Goal: Navigation & Orientation: Find specific page/section

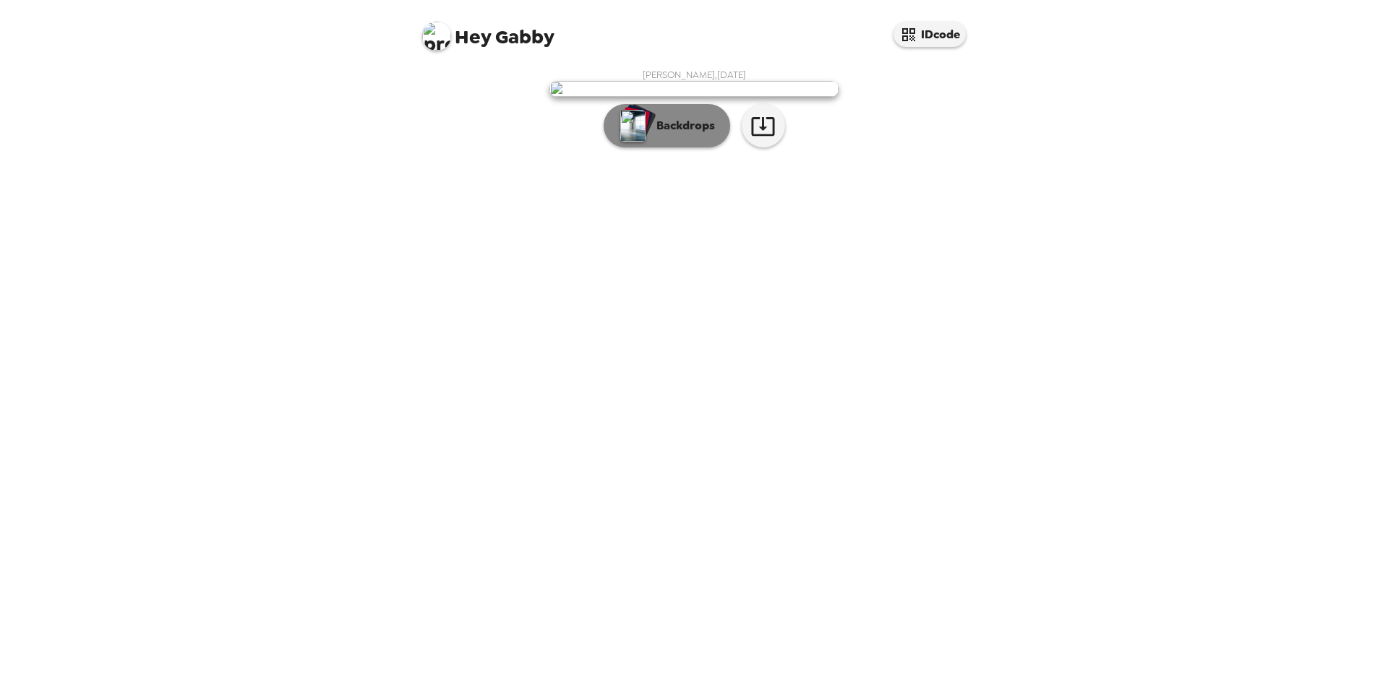
click at [681, 134] on p "Backdrops" at bounding box center [682, 125] width 66 height 17
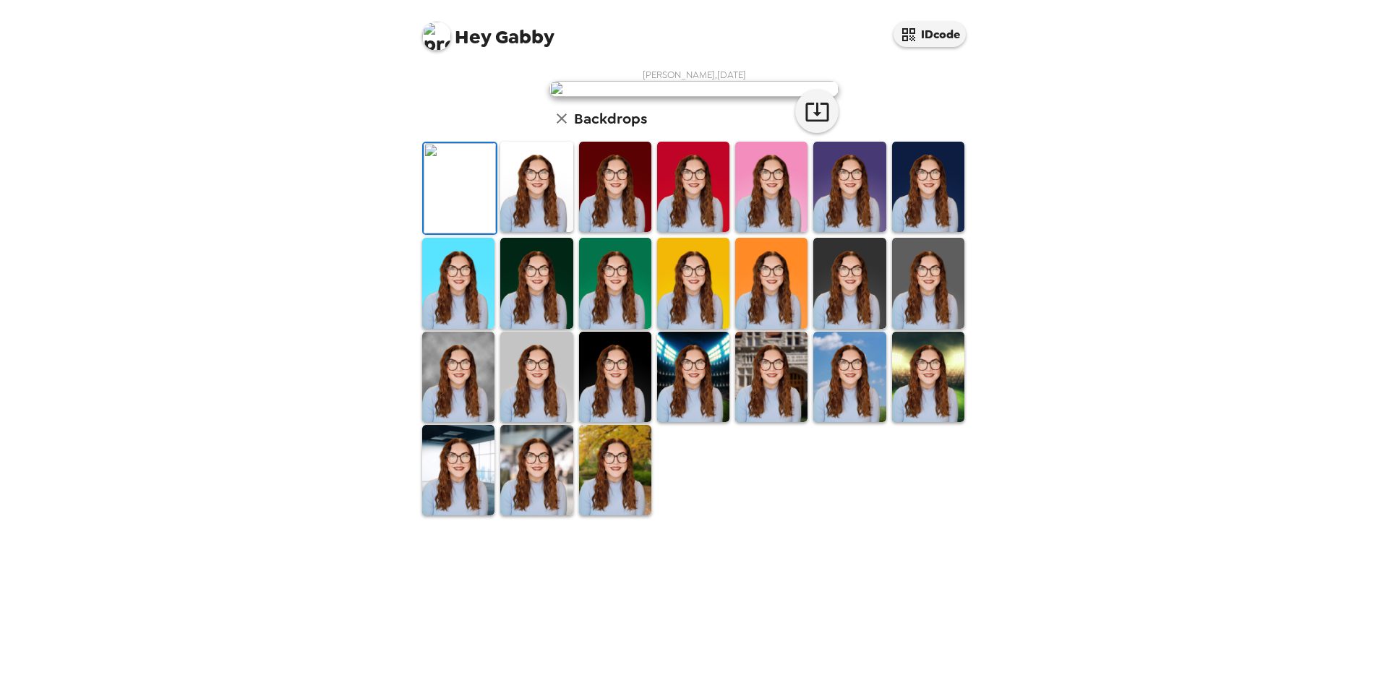
scroll to position [194, 0]
click at [534, 422] on img at bounding box center [536, 377] width 72 height 90
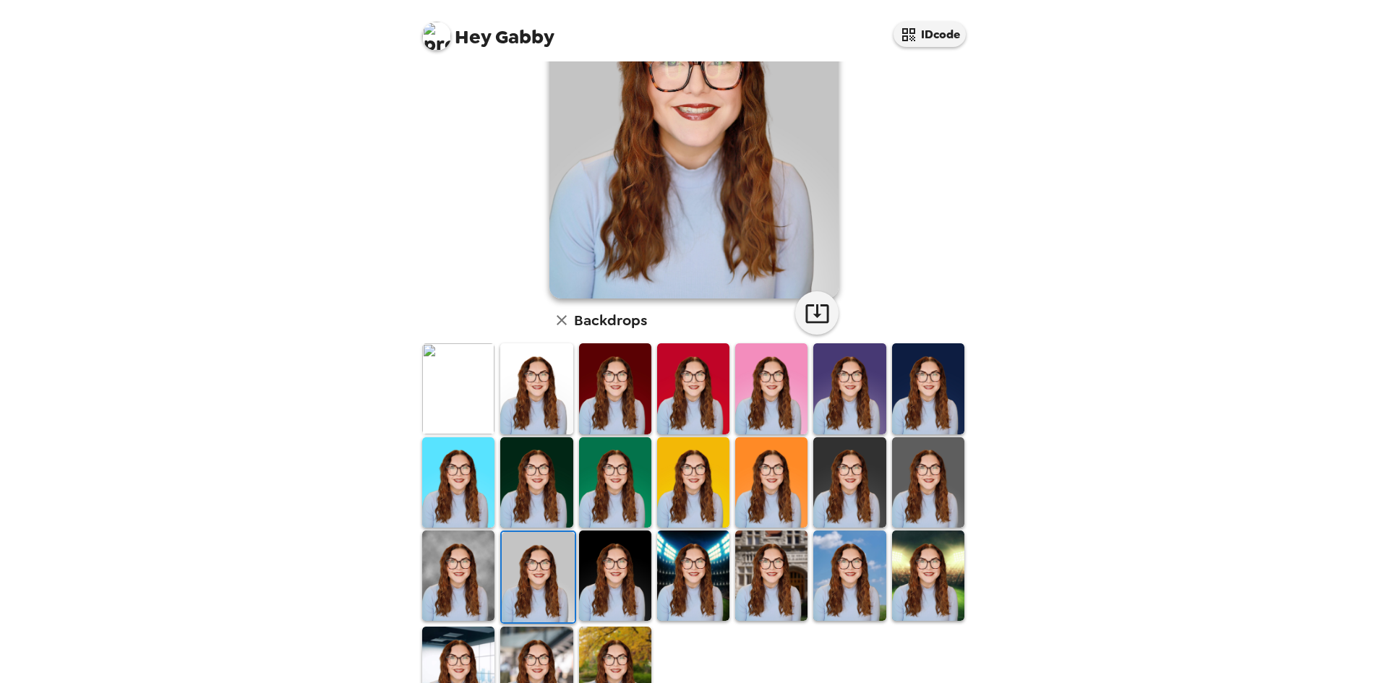
scroll to position [145, 0]
click at [471, 594] on img at bounding box center [458, 575] width 72 height 90
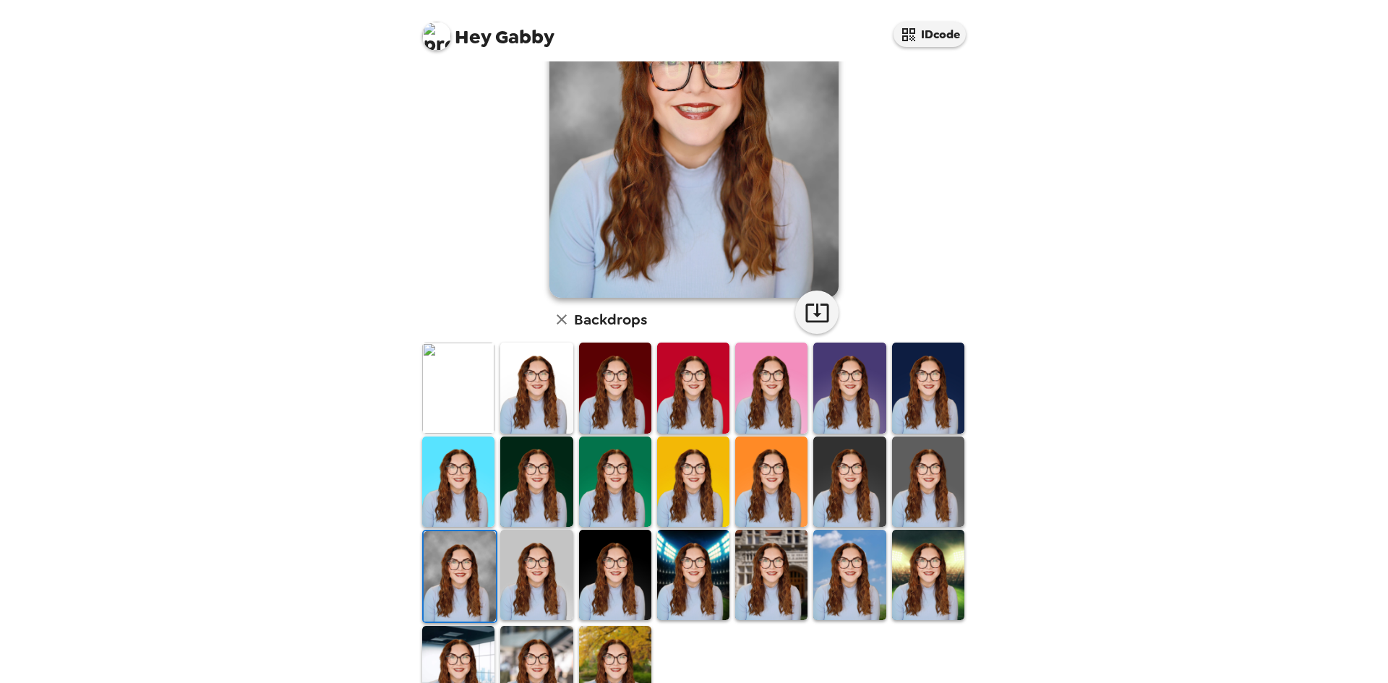
scroll to position [194, 0]
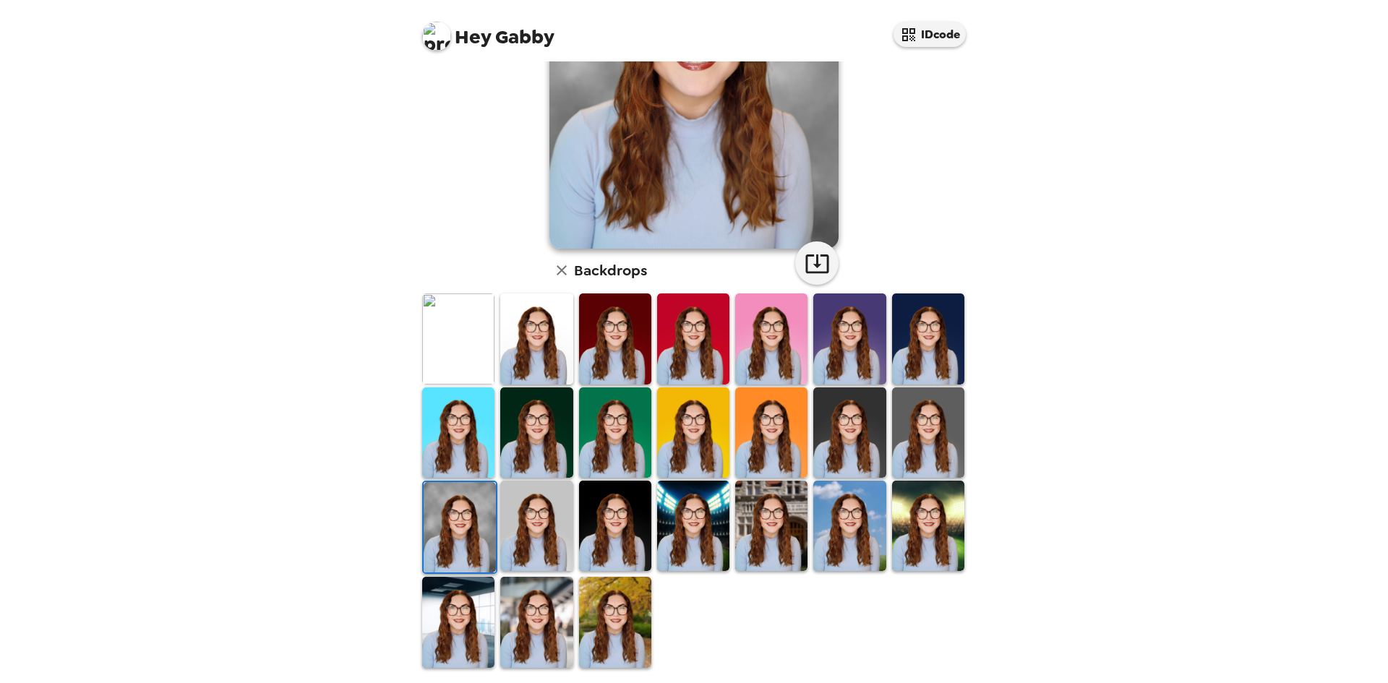
click at [448, 609] on img at bounding box center [458, 622] width 72 height 90
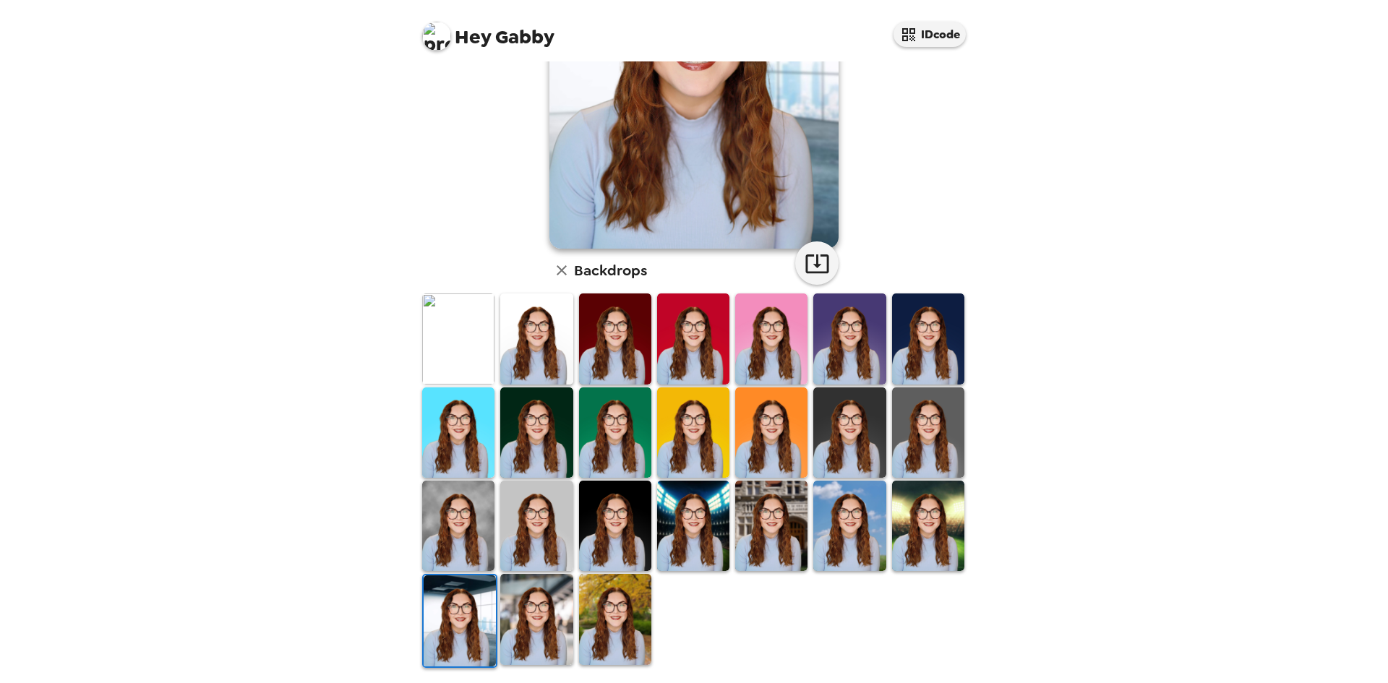
click at [518, 604] on img at bounding box center [536, 619] width 72 height 90
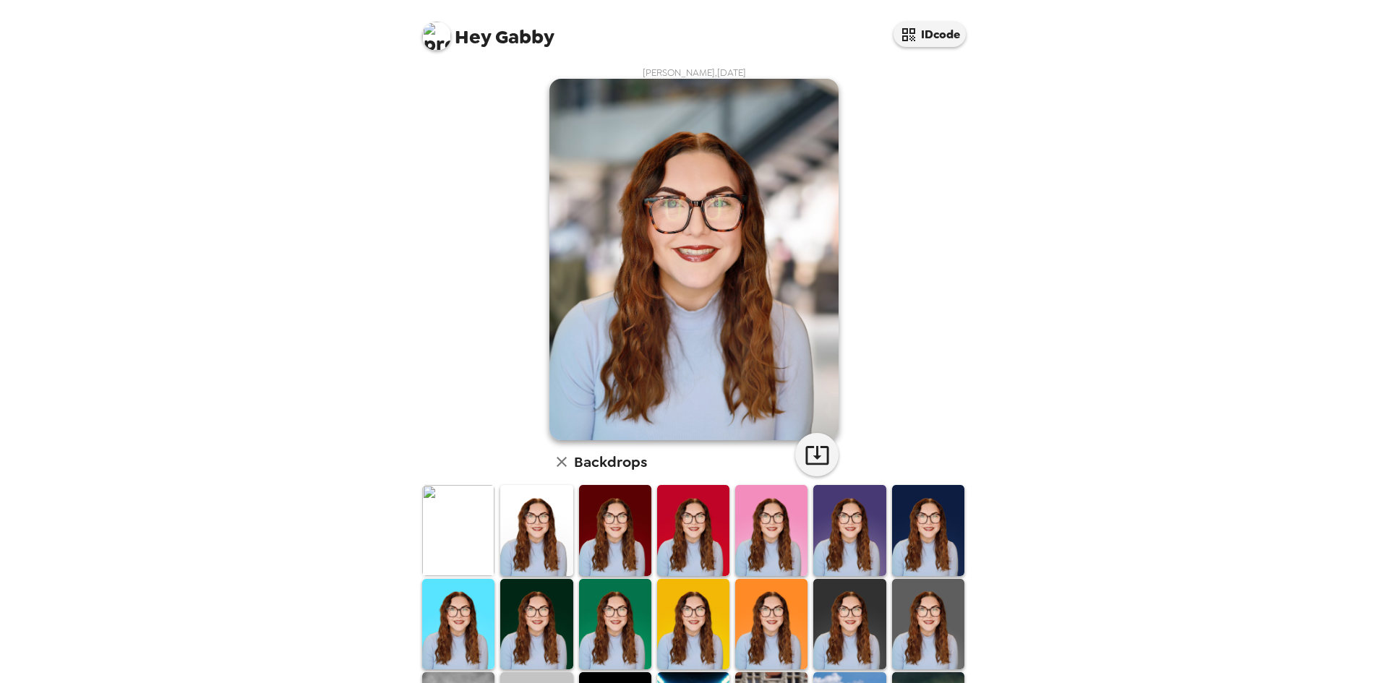
scroll to position [0, 0]
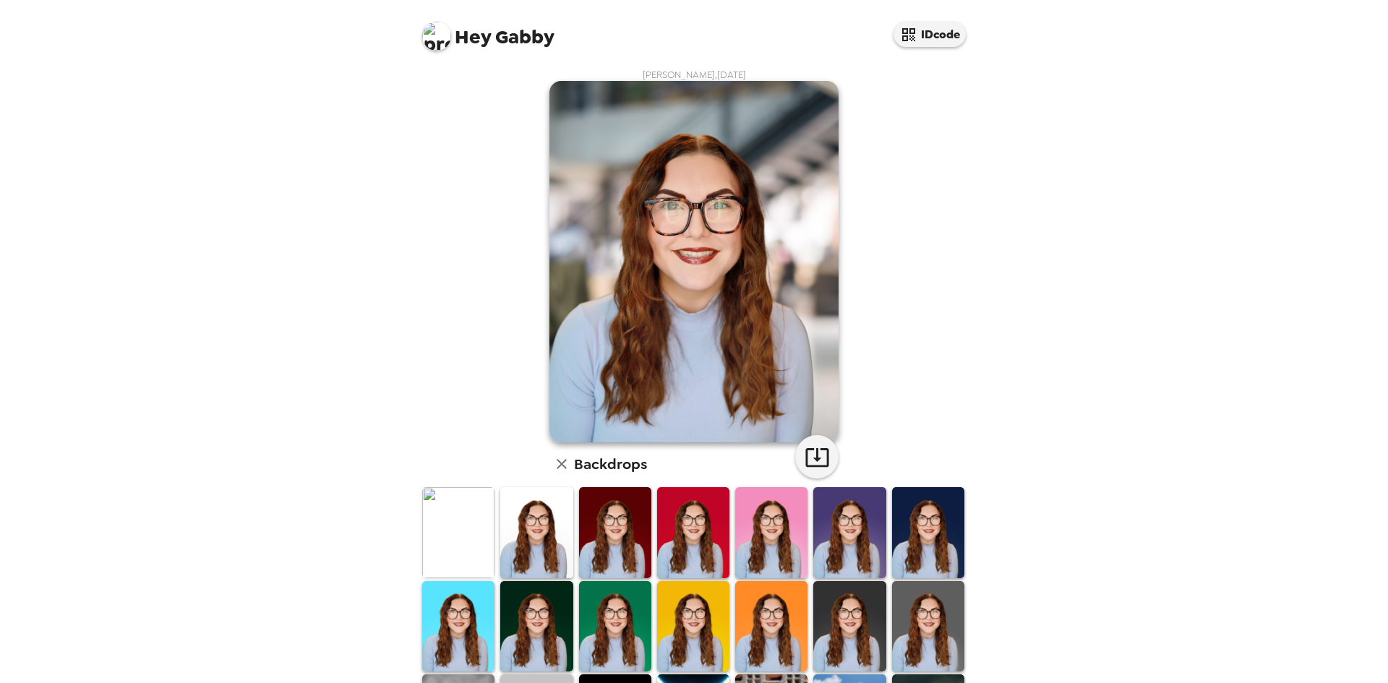
click at [414, 548] on div "[PERSON_NAME] , [DATE] Backdrops" at bounding box center [694, 466] width 564 height 795
click at [448, 548] on img at bounding box center [458, 532] width 72 height 90
